Goal: Task Accomplishment & Management: Complete application form

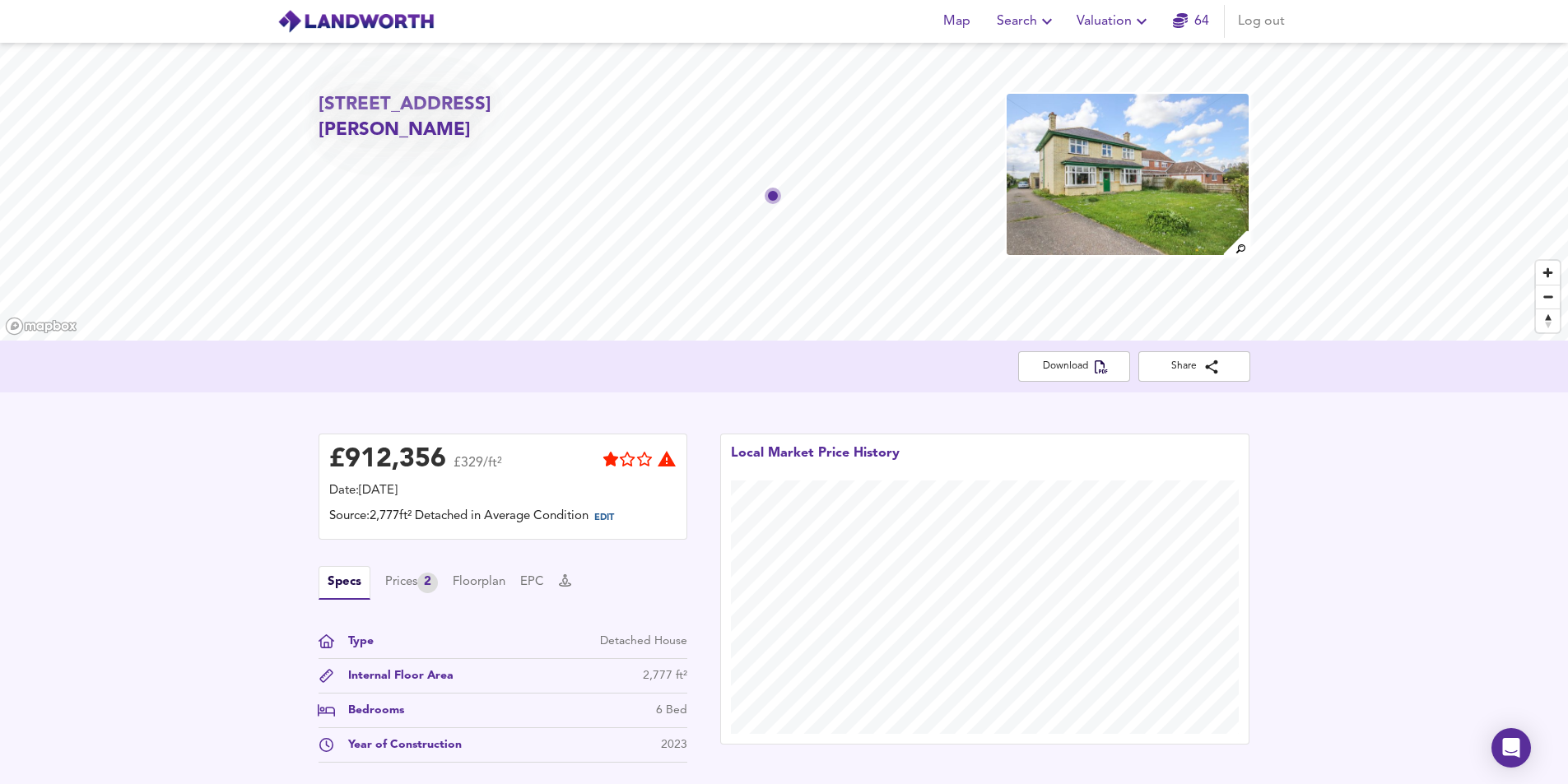
click at [1114, 14] on span "Valuation" at bounding box center [1114, 22] width 75 height 23
click at [1137, 54] on li "New Valuation Report" at bounding box center [1114, 59] width 197 height 30
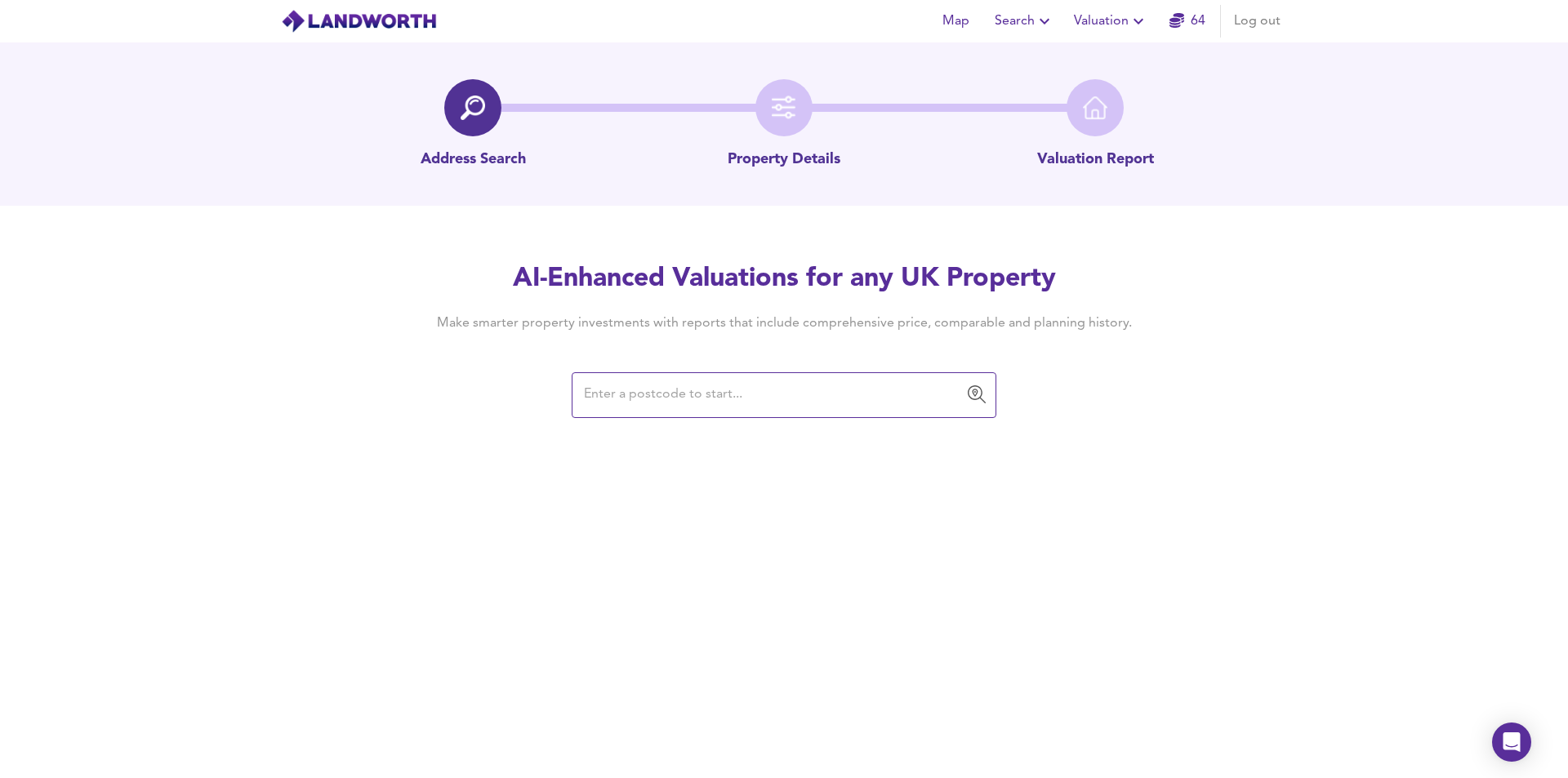
click at [752, 395] on input "text" at bounding box center [772, 395] width 386 height 31
click at [738, 396] on input "text" at bounding box center [772, 395] width 386 height 31
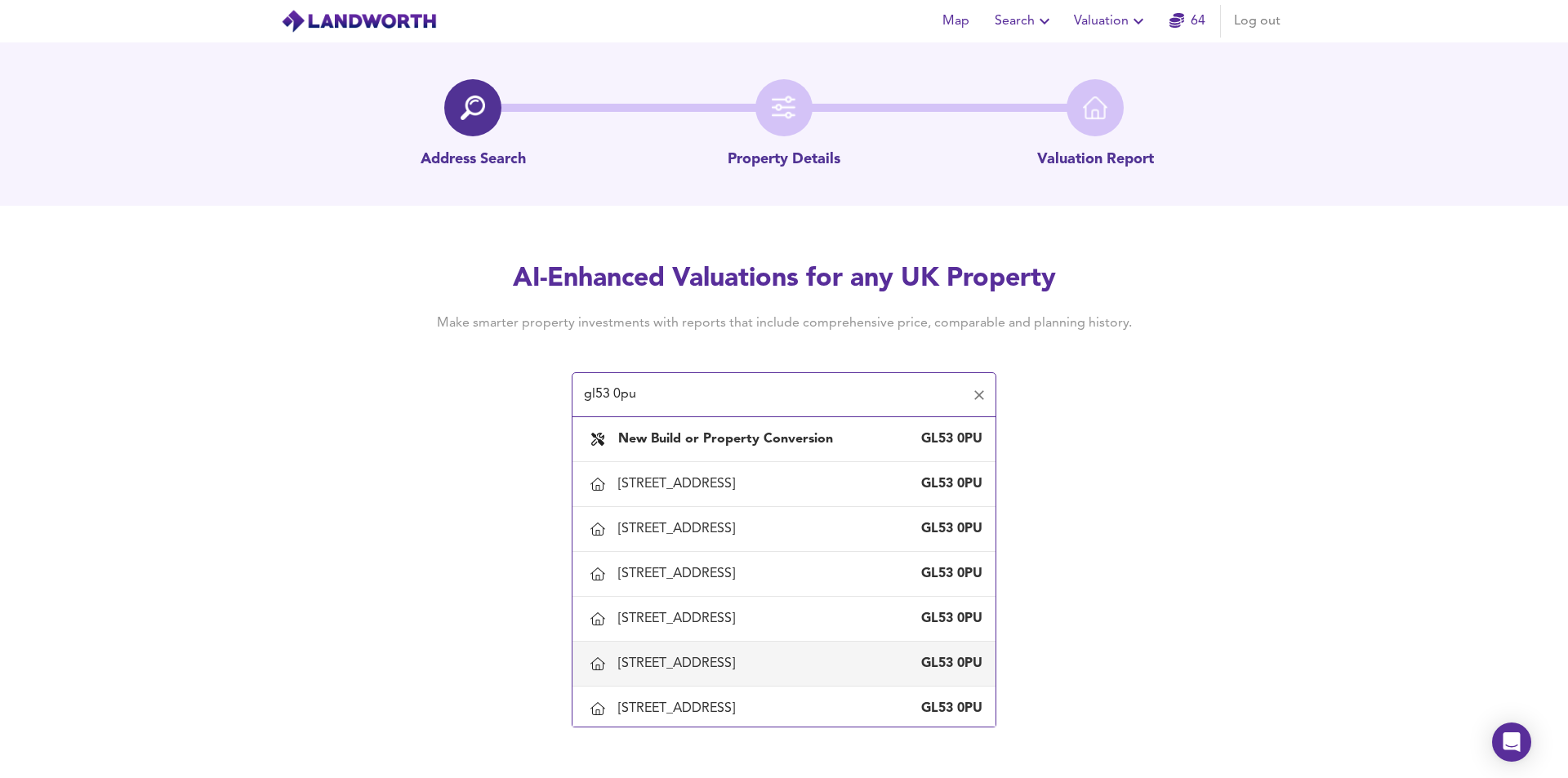
click at [736, 652] on div "[STREET_ADDRESS]" at bounding box center [784, 664] width 397 height 34
type input "[STREET_ADDRESS]"
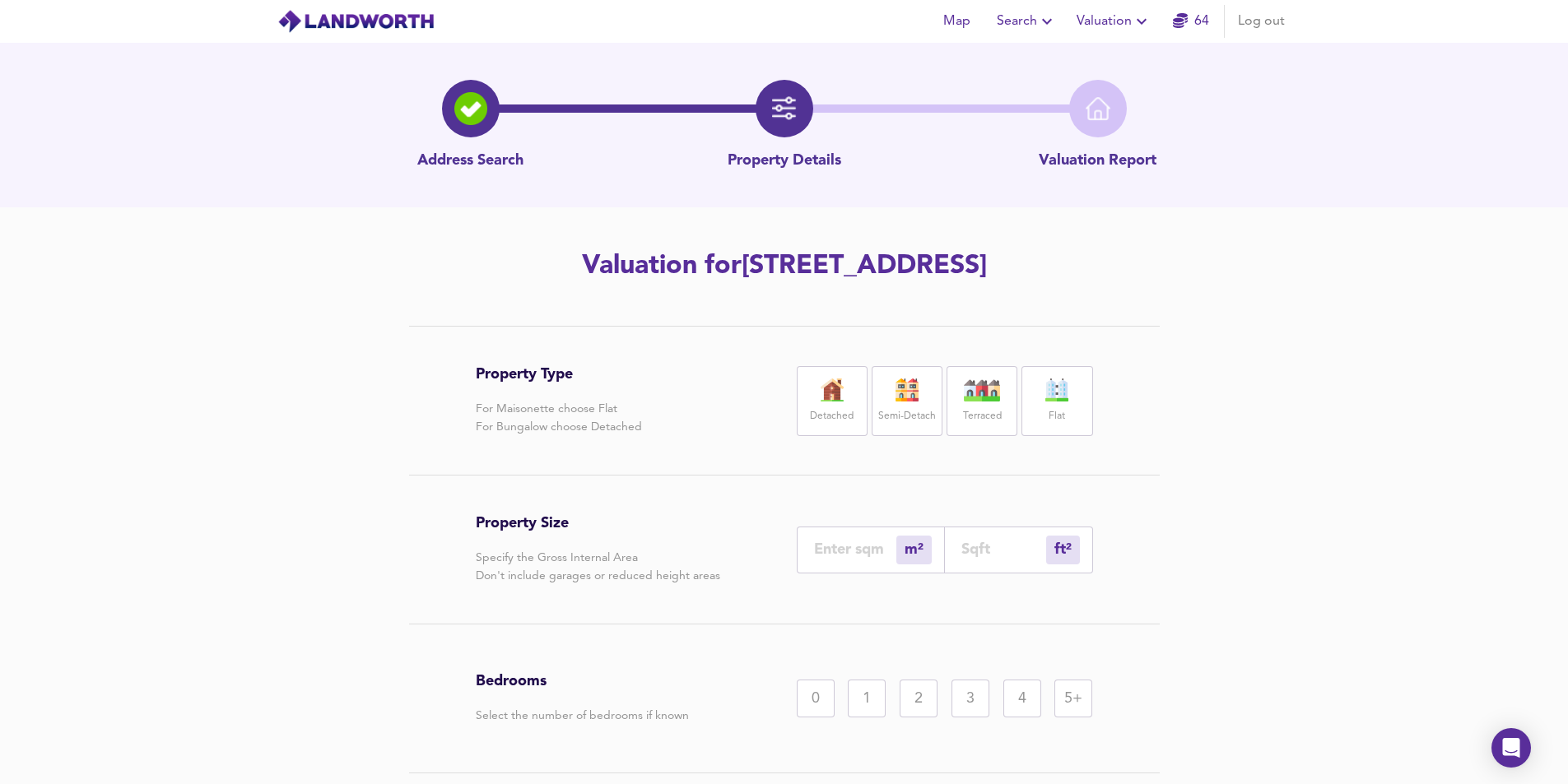
click at [828, 394] on img at bounding box center [832, 390] width 42 height 23
click at [1020, 700] on div "4" at bounding box center [1022, 699] width 38 height 38
